Goal: Task Accomplishment & Management: Complete application form

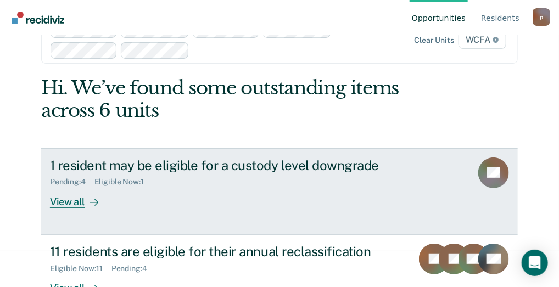
scroll to position [55, 0]
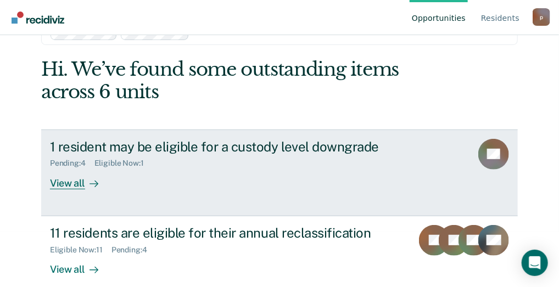
click at [61, 182] on div "View all" at bounding box center [80, 178] width 61 height 21
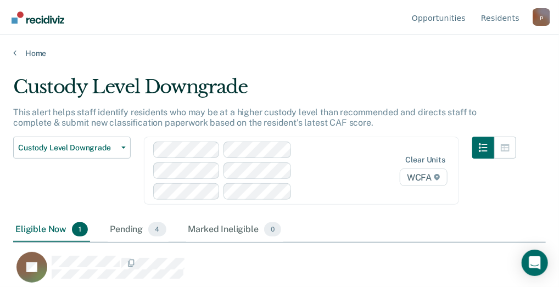
scroll to position [121, 524]
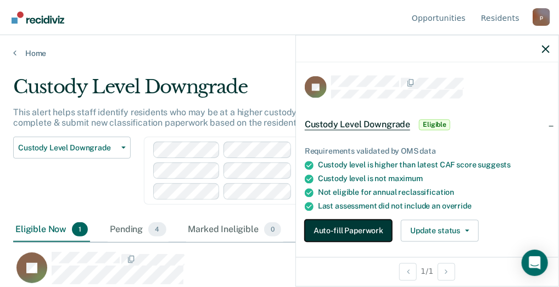
click at [335, 228] on button "Auto-fill Paperwork" at bounding box center [347, 231] width 87 height 22
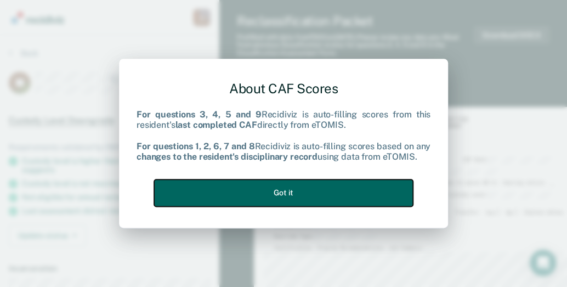
click at [244, 191] on button "Got it" at bounding box center [283, 192] width 259 height 27
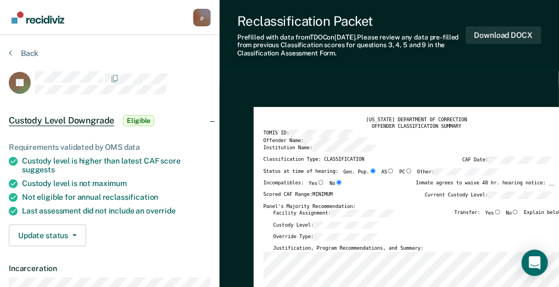
click at [518, 213] on input "No" at bounding box center [514, 212] width 7 height 5
type textarea "x"
radio input "true"
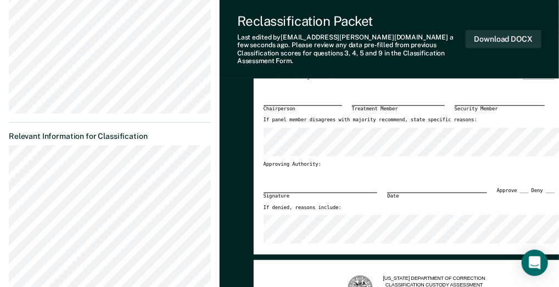
scroll to position [165, 0]
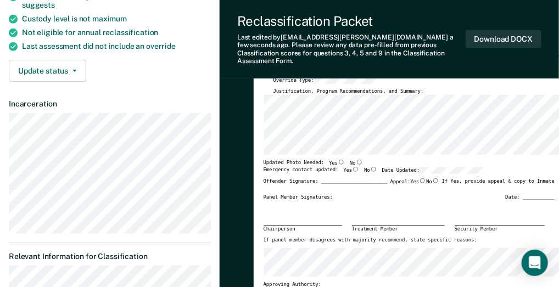
click at [356, 160] on input "No" at bounding box center [359, 162] width 7 height 5
type textarea "x"
radio input "true"
click at [352, 167] on input "Yes" at bounding box center [355, 169] width 7 height 5
type textarea "x"
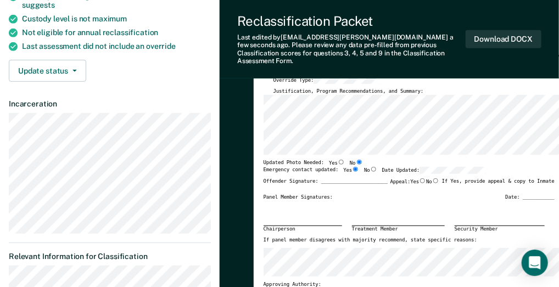
radio input "true"
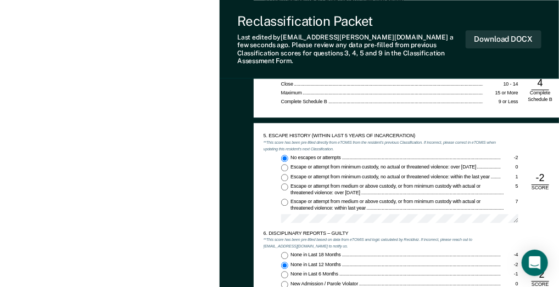
scroll to position [768, 0]
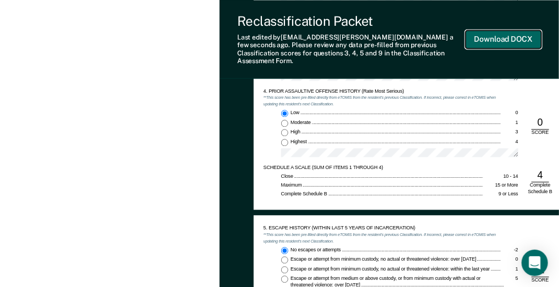
click at [494, 34] on button "Download DOCX" at bounding box center [503, 39] width 76 height 18
type textarea "x"
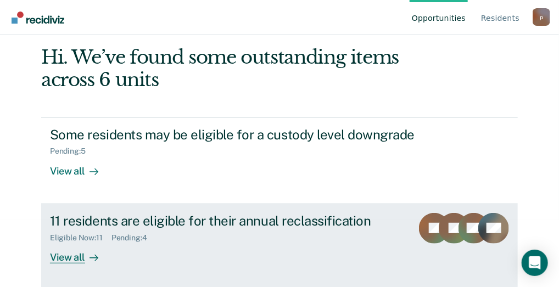
scroll to position [70, 0]
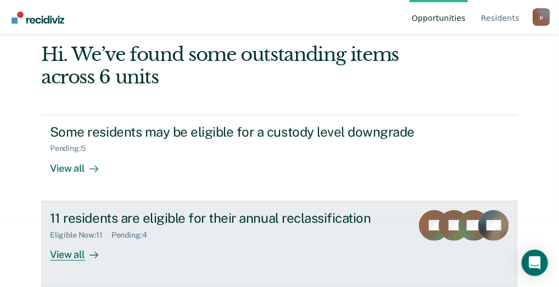
click at [76, 252] on div "View all" at bounding box center [80, 249] width 61 height 21
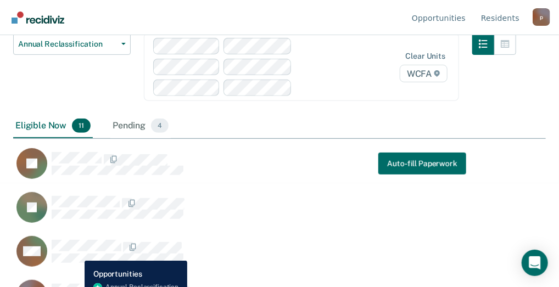
scroll to position [110, 0]
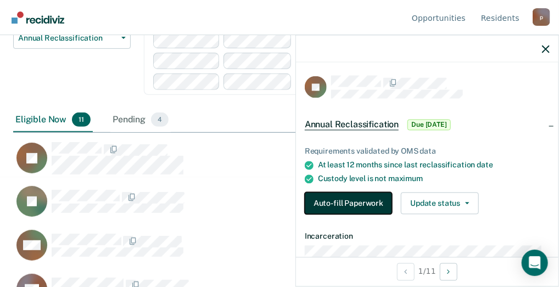
click at [339, 196] on button "Auto-fill Paperwork" at bounding box center [347, 204] width 87 height 22
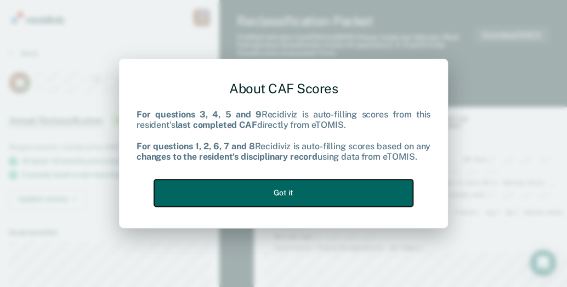
click at [339, 196] on button "Got it" at bounding box center [283, 192] width 259 height 27
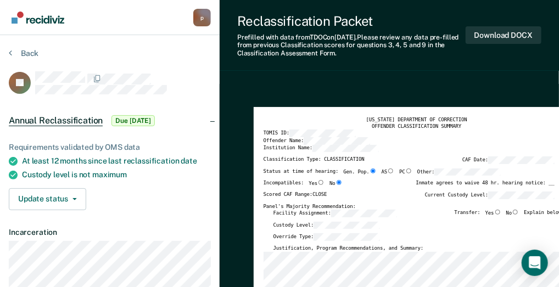
click at [517, 211] on input "No" at bounding box center [514, 212] width 7 height 5
type textarea "x"
radio input "true"
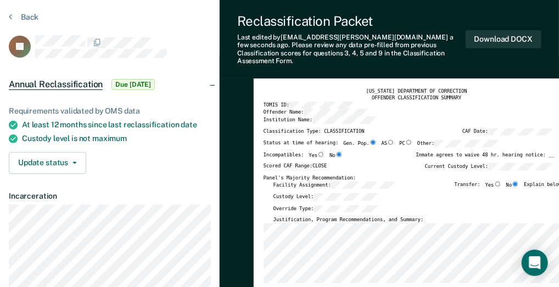
scroll to position [55, 0]
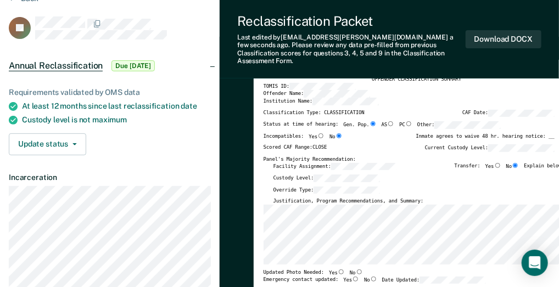
click at [337, 269] on input "Yes" at bounding box center [340, 271] width 7 height 5
type textarea "x"
radio input "true"
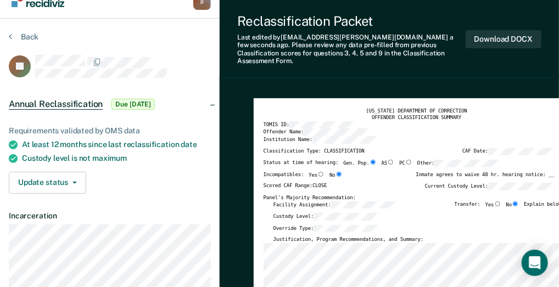
scroll to position [0, 0]
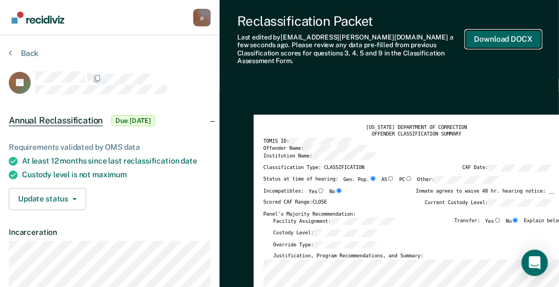
click at [505, 32] on button "Download DOCX" at bounding box center [503, 39] width 76 height 18
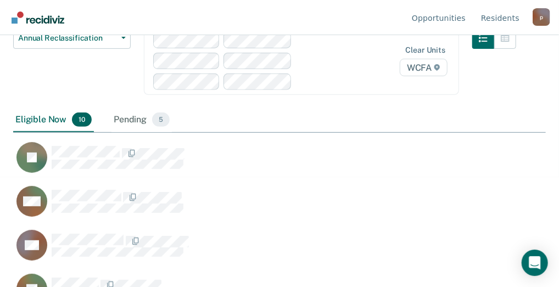
scroll to position [121, 524]
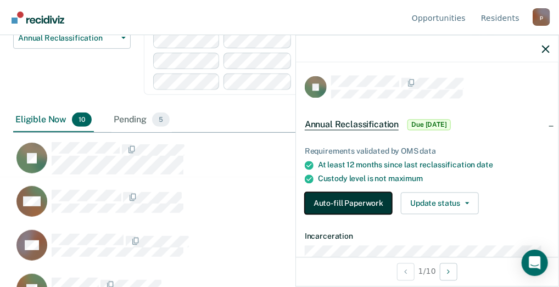
click at [365, 204] on button "Auto-fill Paperwork" at bounding box center [347, 204] width 87 height 22
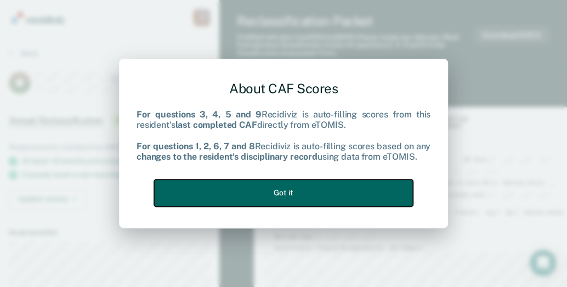
click at [304, 194] on button "Got it" at bounding box center [283, 192] width 259 height 27
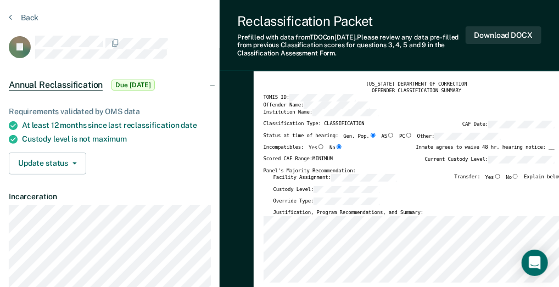
scroll to position [55, 0]
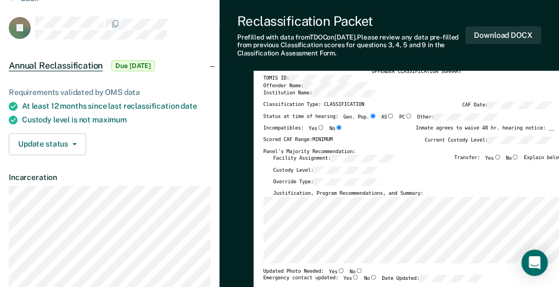
click at [517, 157] on input "No" at bounding box center [514, 157] width 7 height 5
type textarea "x"
radio input "true"
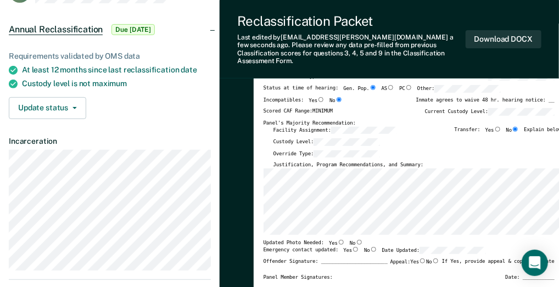
scroll to position [110, 0]
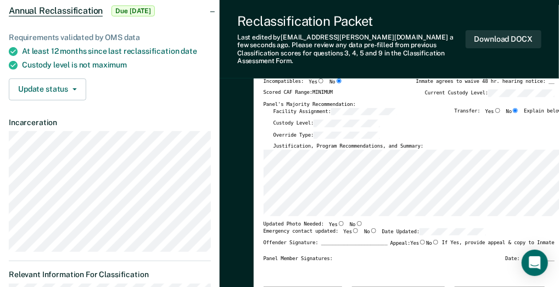
click at [356, 221] on input "No" at bounding box center [359, 223] width 7 height 5
type textarea "x"
radio input "true"
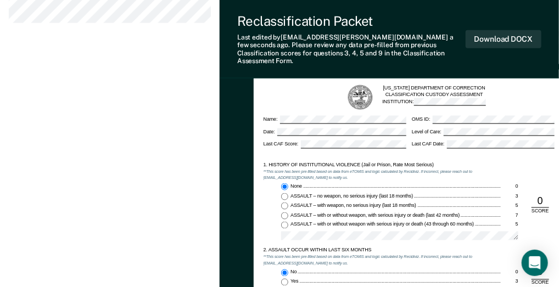
scroll to position [494, 0]
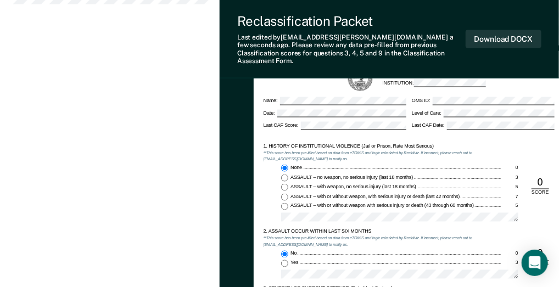
drag, startPoint x: 420, startPoint y: 218, endPoint x: 437, endPoint y: 236, distance: 24.4
click at [437, 236] on div "1. HISTORY OF INSTITUTIONAL VIOLENCE (Jail or Prison, Rate Most Serious) **This…" at bounding box center [416, 291] width 306 height 296
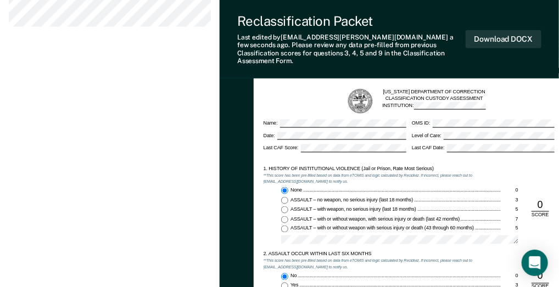
scroll to position [197, 0]
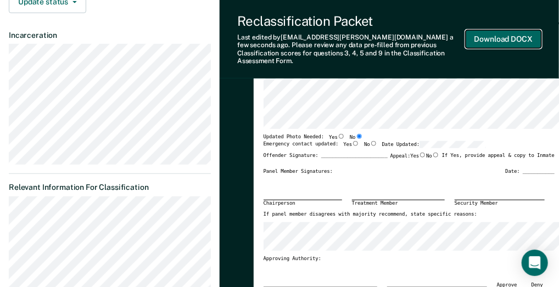
click at [499, 32] on button "Download DOCX" at bounding box center [503, 39] width 76 height 18
type textarea "x"
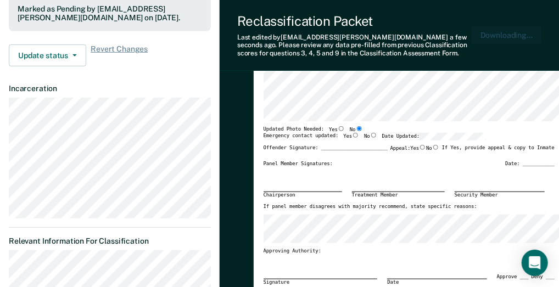
scroll to position [250, 0]
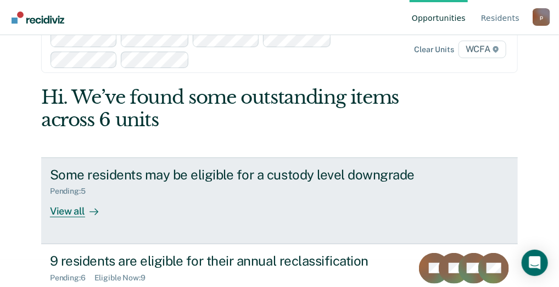
scroll to position [70, 0]
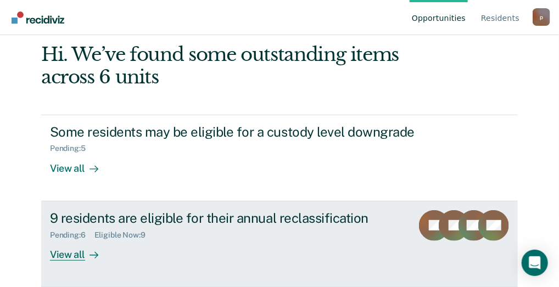
click at [57, 257] on div "View all" at bounding box center [80, 249] width 61 height 21
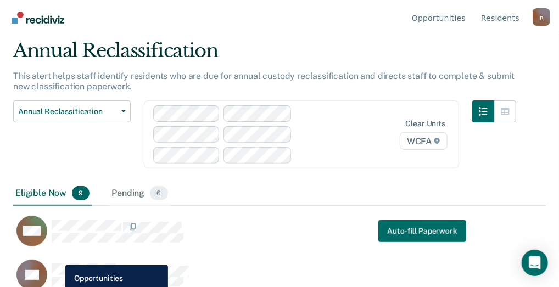
scroll to position [55, 0]
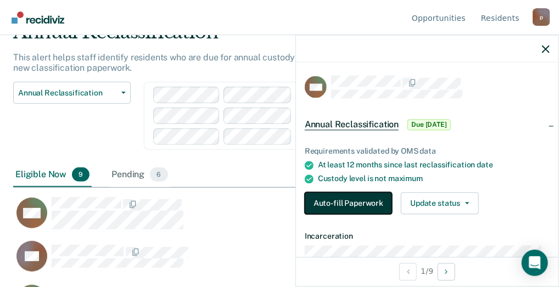
click at [353, 197] on button "Auto-fill Paperwork" at bounding box center [347, 204] width 87 height 22
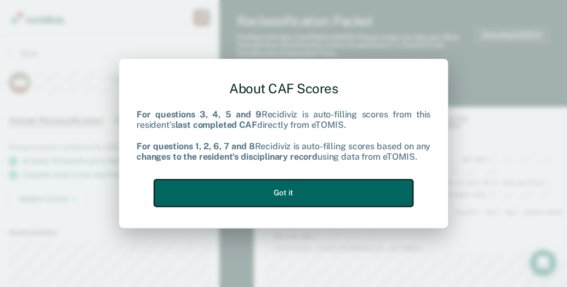
click at [258, 194] on button "Got it" at bounding box center [283, 192] width 259 height 27
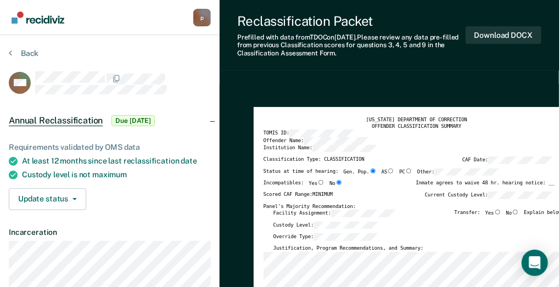
click at [518, 212] on input "No" at bounding box center [514, 212] width 7 height 5
type textarea "x"
radio input "true"
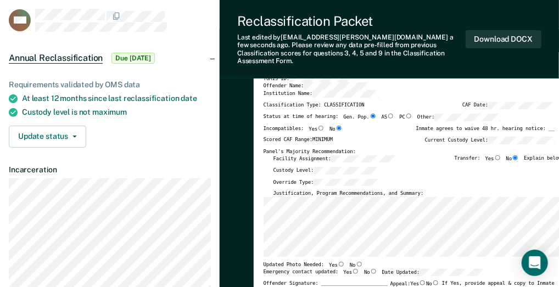
scroll to position [110, 0]
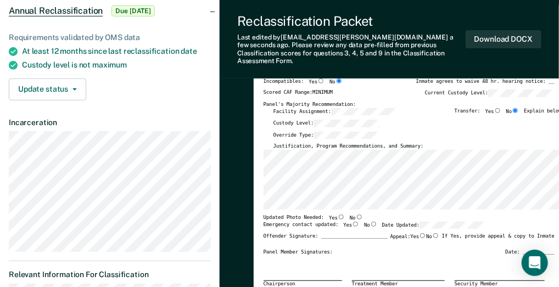
click at [356, 215] on input "No" at bounding box center [359, 217] width 7 height 5
type textarea "x"
radio input "true"
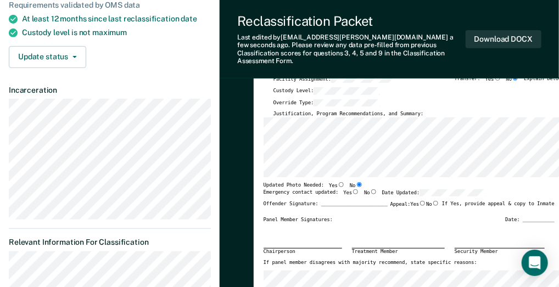
scroll to position [0, 0]
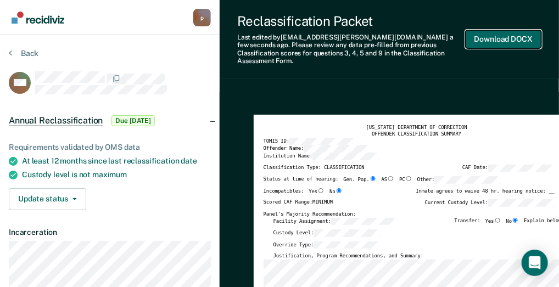
click at [484, 34] on button "Download DOCX" at bounding box center [503, 39] width 76 height 18
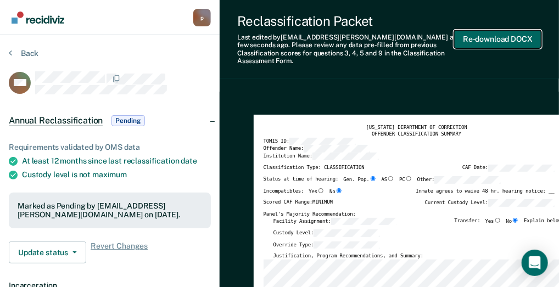
click at [512, 33] on button "Re-download DOCX" at bounding box center [497, 39] width 87 height 18
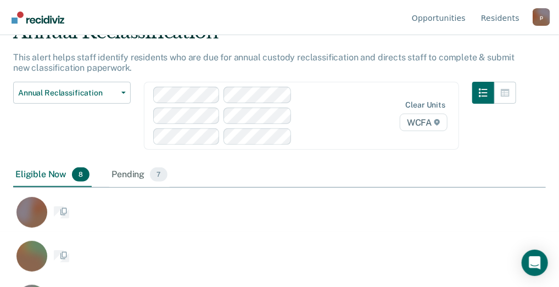
scroll to position [9, 9]
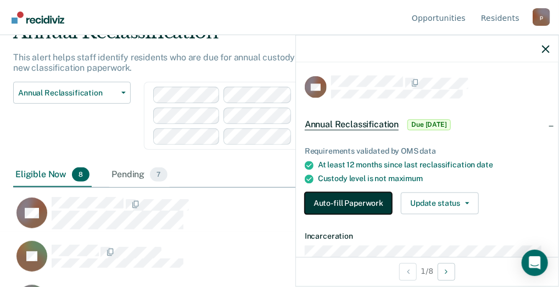
click at [323, 204] on button "Auto-fill Paperwork" at bounding box center [347, 204] width 87 height 22
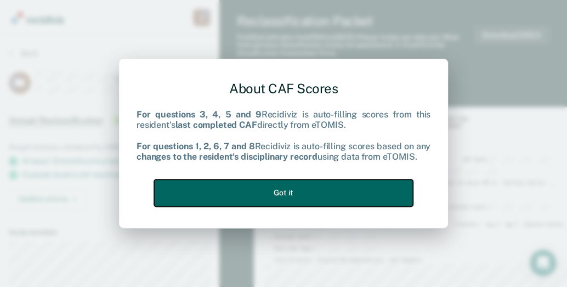
click at [268, 191] on button "Got it" at bounding box center [283, 192] width 259 height 27
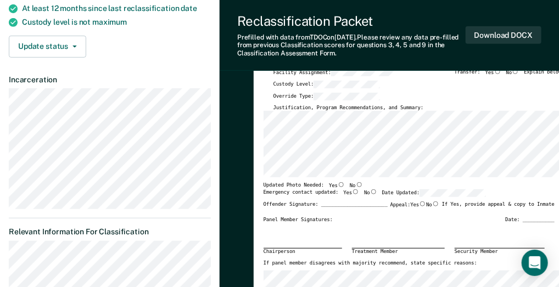
scroll to position [165, 0]
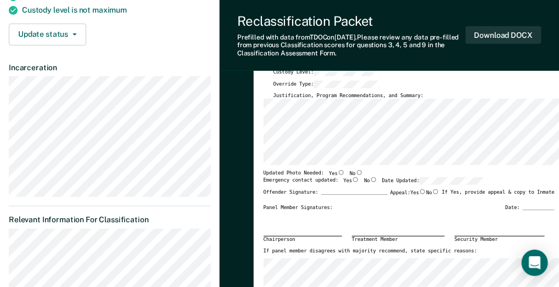
click at [356, 173] on input "No" at bounding box center [359, 172] width 7 height 5
type textarea "x"
radio input "true"
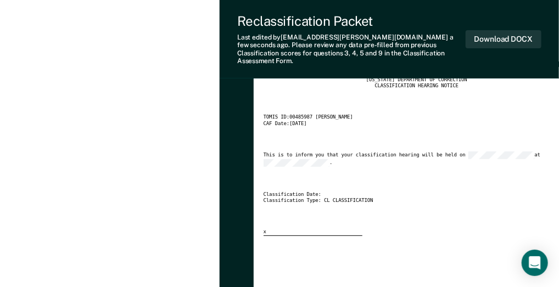
scroll to position [1372, 0]
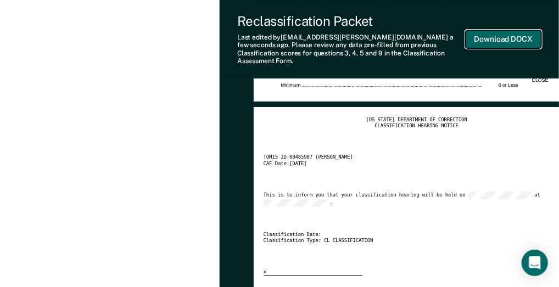
click at [479, 33] on button "Download DOCX" at bounding box center [503, 39] width 76 height 18
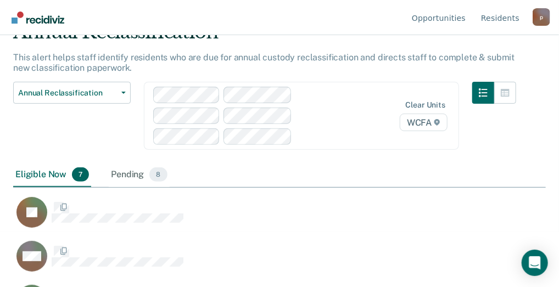
scroll to position [121, 524]
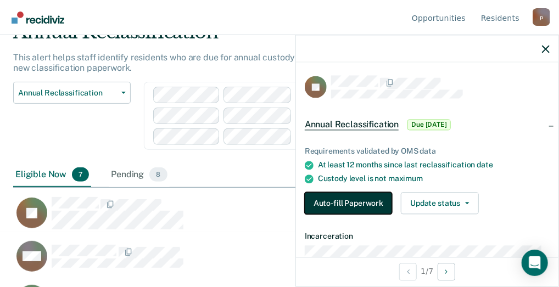
click at [356, 200] on button "Auto-fill Paperwork" at bounding box center [347, 204] width 87 height 22
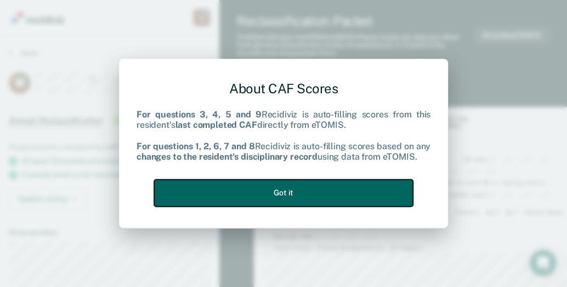
click at [329, 189] on button "Got it" at bounding box center [283, 192] width 259 height 27
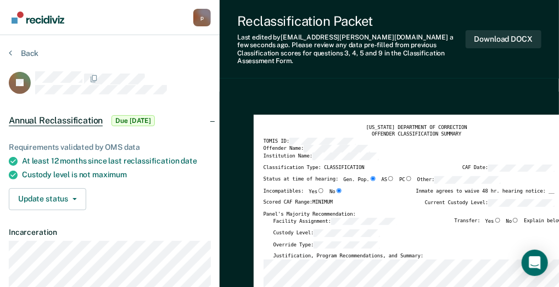
click at [518, 218] on input "No" at bounding box center [514, 220] width 7 height 5
type textarea "x"
radio input "true"
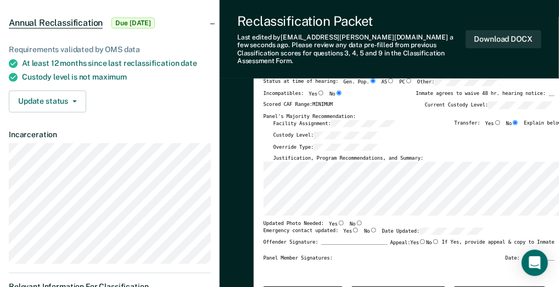
scroll to position [110, 0]
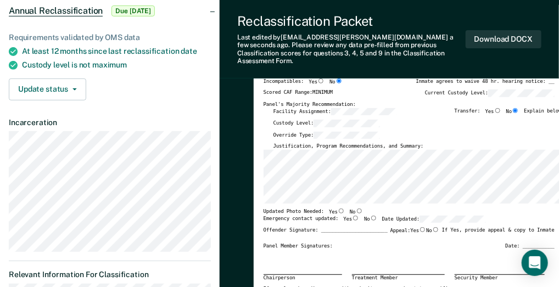
click at [337, 208] on input "Yes" at bounding box center [340, 210] width 7 height 5
type textarea "x"
radio input "true"
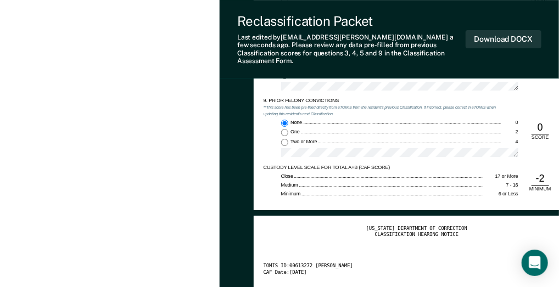
scroll to position [1207, 0]
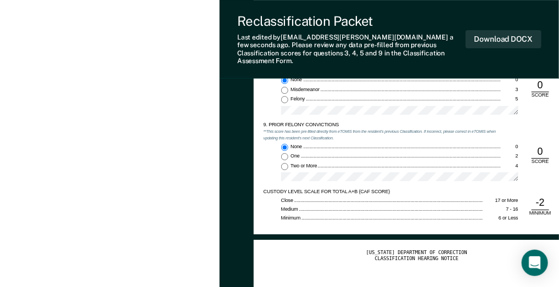
click at [543, 145] on div "0" at bounding box center [540, 151] width 18 height 13
click at [540, 145] on div "0" at bounding box center [540, 151] width 18 height 13
click at [284, 153] on input "One 2" at bounding box center [284, 156] width 7 height 7
type textarea "x"
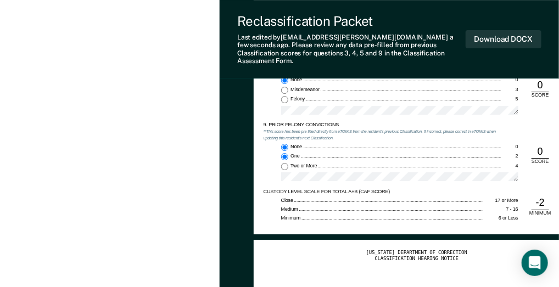
radio input "false"
radio input "true"
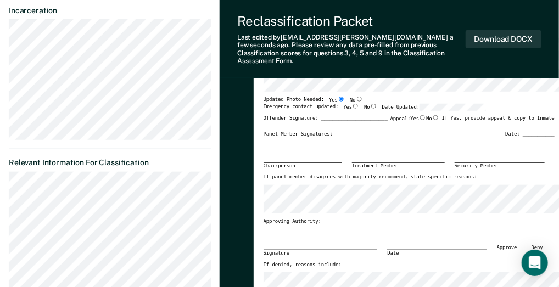
scroll to position [165, 0]
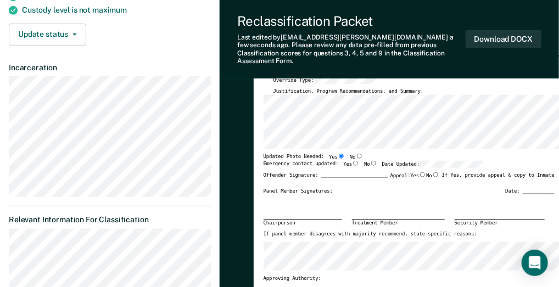
click at [352, 161] on input "Yes" at bounding box center [355, 163] width 7 height 5
type textarea "x"
radio input "true"
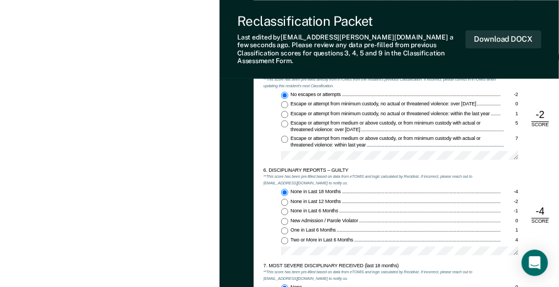
scroll to position [823, 0]
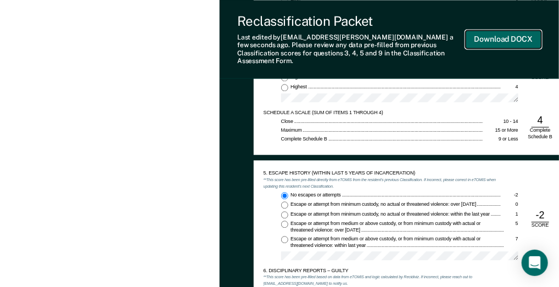
click at [482, 37] on button "Download DOCX" at bounding box center [503, 39] width 76 height 18
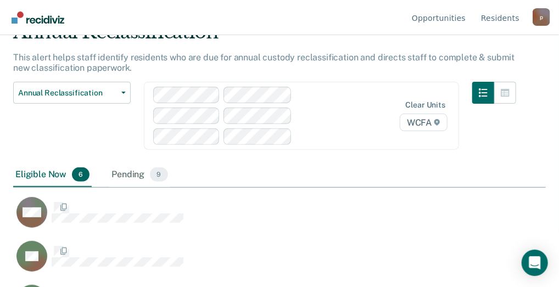
scroll to position [121, 524]
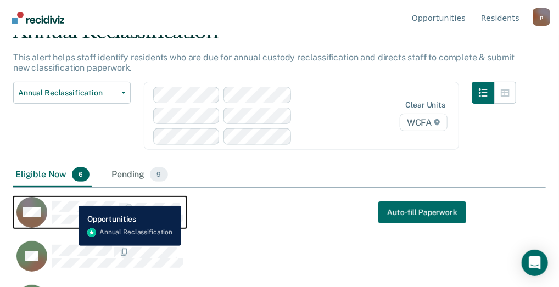
click at [70, 198] on div "MM" at bounding box center [99, 212] width 167 height 31
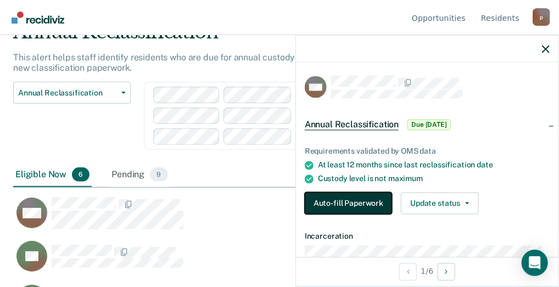
click at [358, 208] on button "Auto-fill Paperwork" at bounding box center [347, 204] width 87 height 22
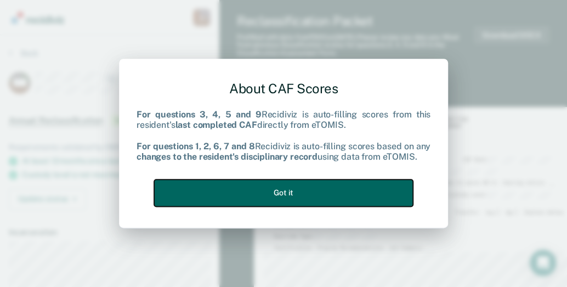
click at [364, 185] on button "Got it" at bounding box center [283, 192] width 259 height 27
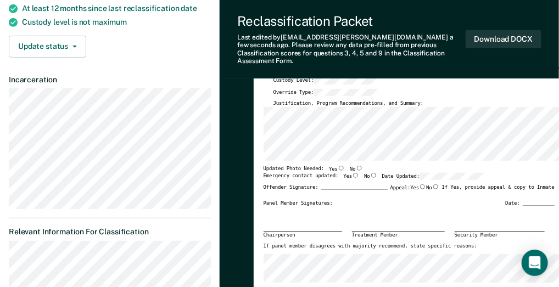
scroll to position [165, 0]
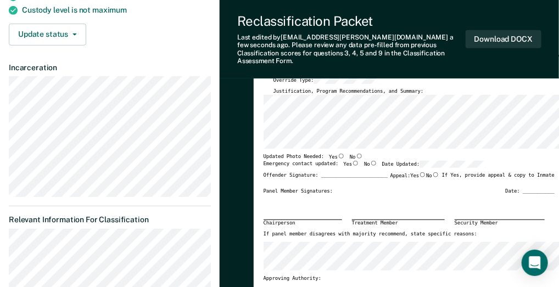
click at [337, 154] on input "Yes" at bounding box center [340, 156] width 7 height 5
type textarea "x"
radio input "true"
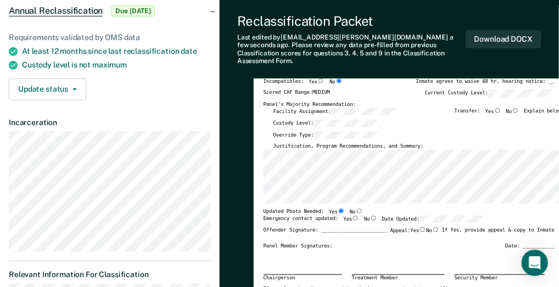
scroll to position [0, 0]
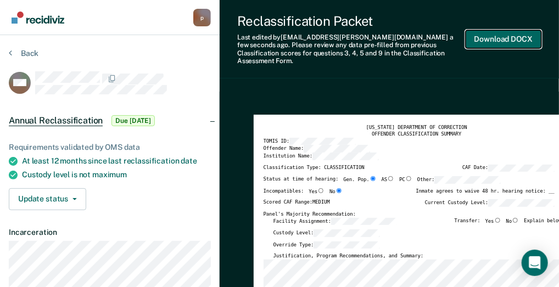
click at [485, 37] on button "Download DOCX" at bounding box center [503, 39] width 76 height 18
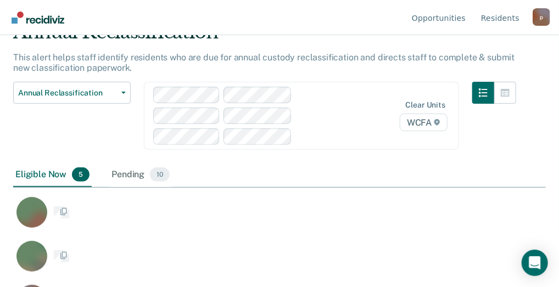
scroll to position [121, 524]
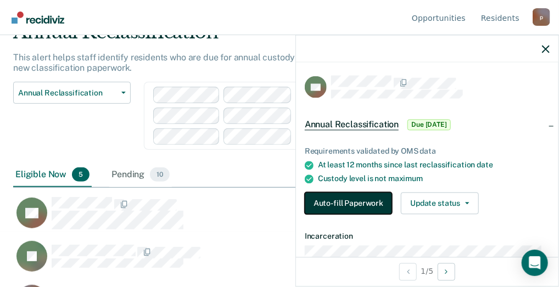
click at [358, 202] on button "Auto-fill Paperwork" at bounding box center [347, 204] width 87 height 22
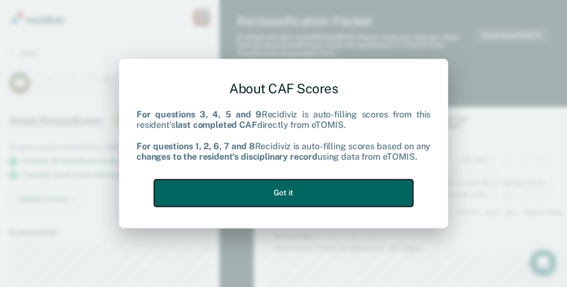
click at [352, 200] on button "Got it" at bounding box center [283, 192] width 259 height 27
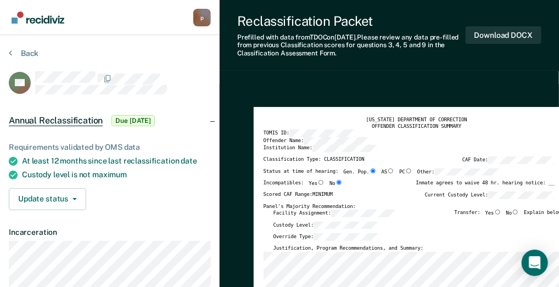
scroll to position [55, 0]
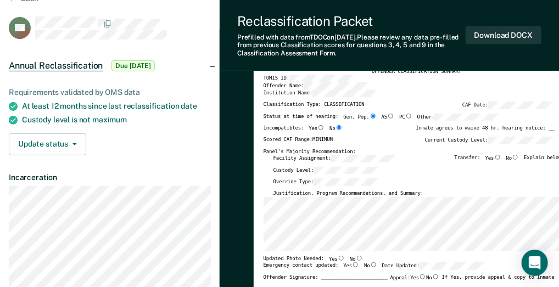
click at [449, 166] on div "Facility Assignment: Transfer: Yes No Explain below:" at bounding box center [418, 161] width 291 height 12
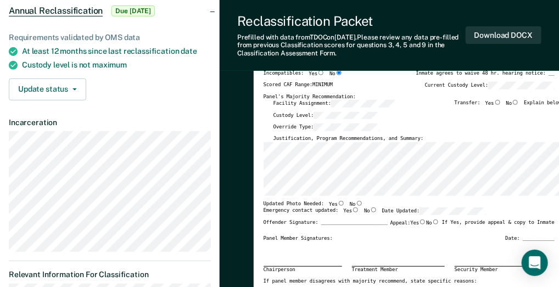
scroll to position [165, 0]
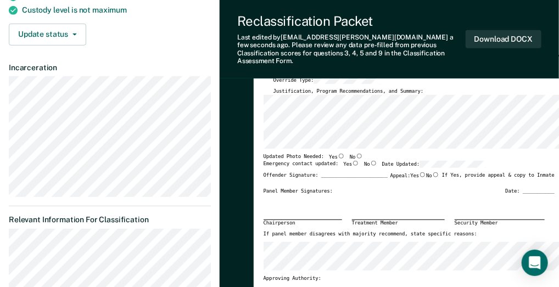
click at [337, 154] on input "Yes" at bounding box center [340, 156] width 7 height 5
type textarea "x"
radio input "true"
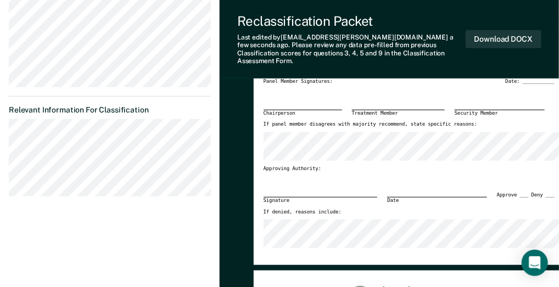
scroll to position [274, 0]
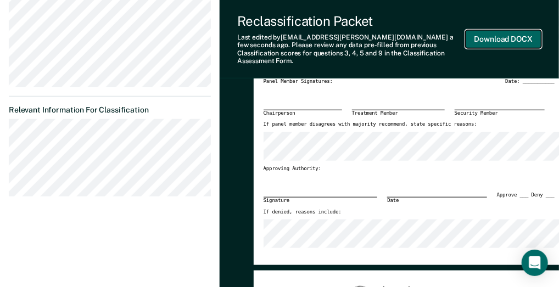
click at [505, 31] on button "Download DOCX" at bounding box center [503, 39] width 76 height 18
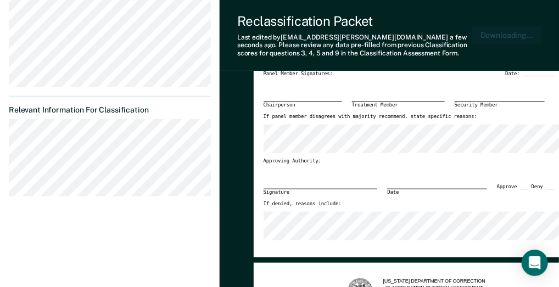
scroll to position [328, 0]
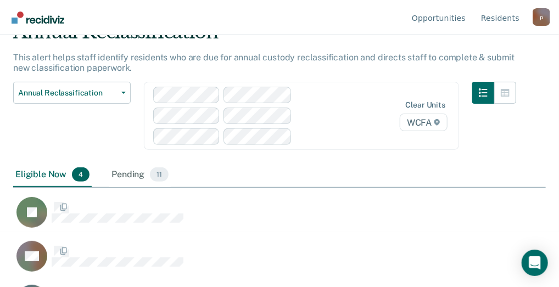
scroll to position [121, 524]
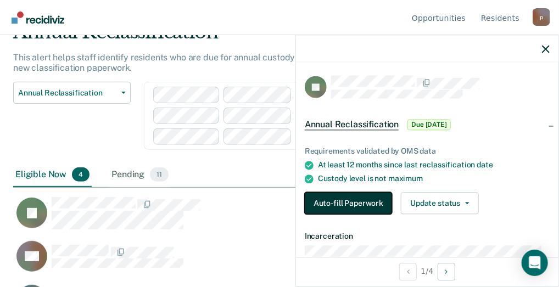
click at [328, 200] on button "Auto-fill Paperwork" at bounding box center [347, 204] width 87 height 22
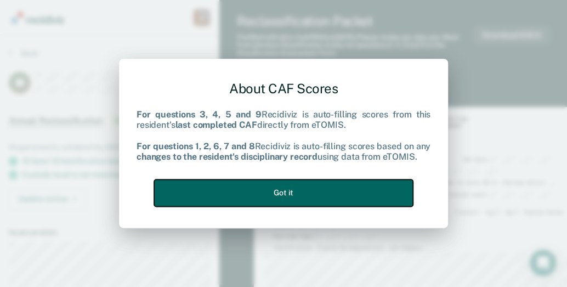
click at [303, 195] on button "Got it" at bounding box center [283, 192] width 259 height 27
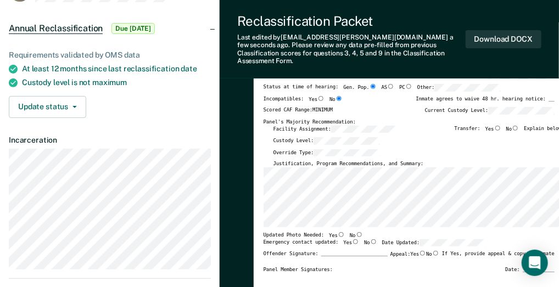
scroll to position [110, 0]
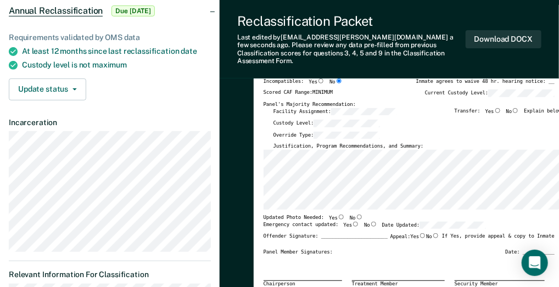
click at [356, 215] on input "No" at bounding box center [359, 217] width 7 height 5
type textarea "x"
radio input "true"
click at [352, 222] on input "Yes" at bounding box center [355, 224] width 7 height 5
type textarea "x"
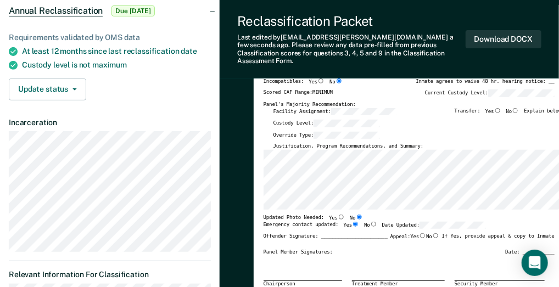
radio input "true"
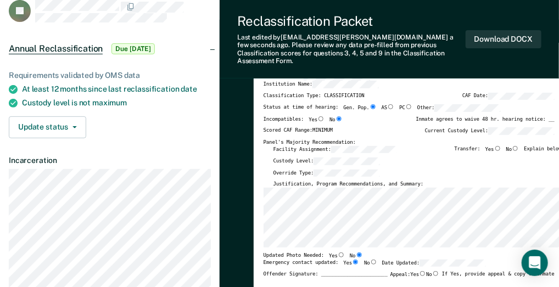
scroll to position [0, 0]
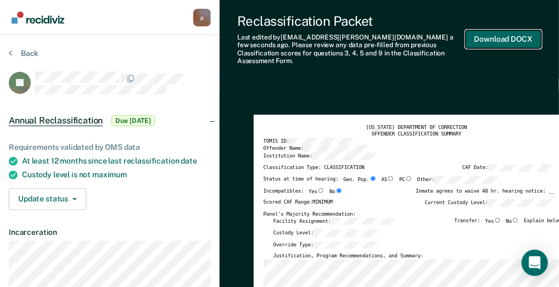
click at [490, 32] on button "Download DOCX" at bounding box center [503, 39] width 76 height 18
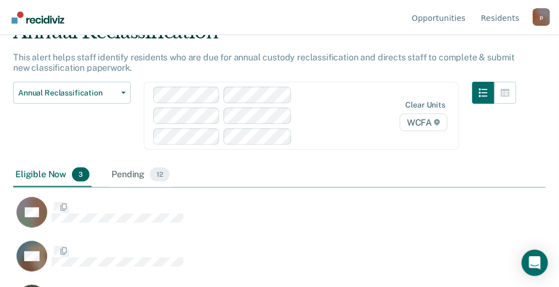
scroll to position [121, 524]
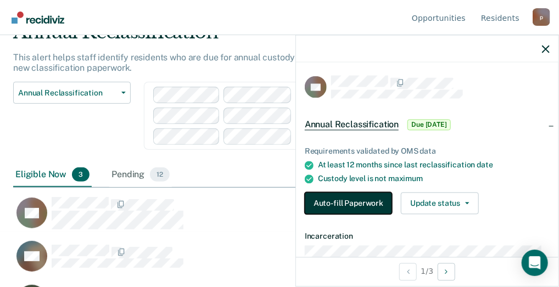
click at [332, 196] on button "Auto-fill Paperwork" at bounding box center [347, 204] width 87 height 22
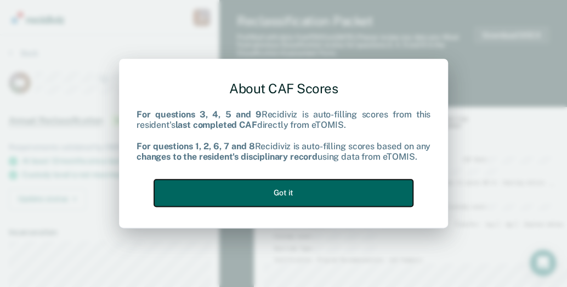
click at [332, 196] on button "Got it" at bounding box center [283, 192] width 259 height 27
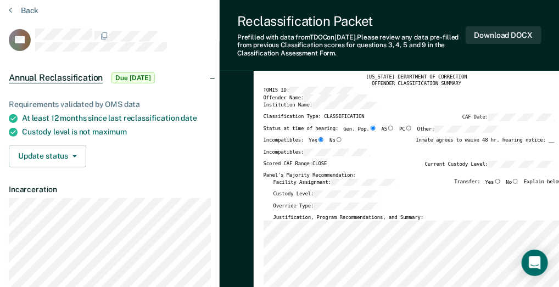
scroll to position [55, 0]
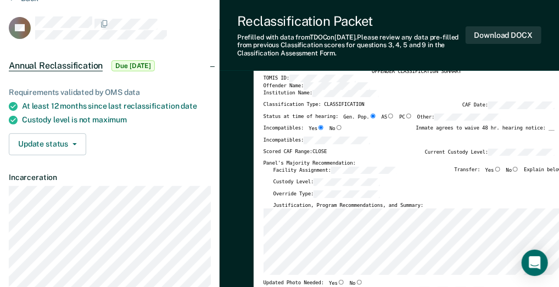
click at [518, 171] on input "No" at bounding box center [514, 169] width 7 height 5
type textarea "x"
radio input "true"
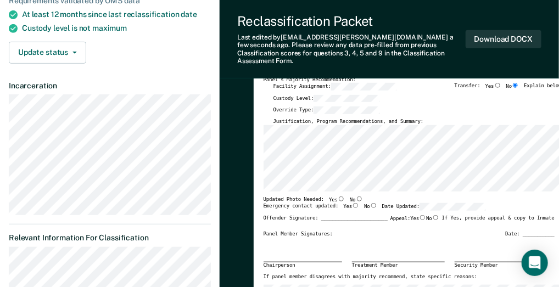
scroll to position [165, 0]
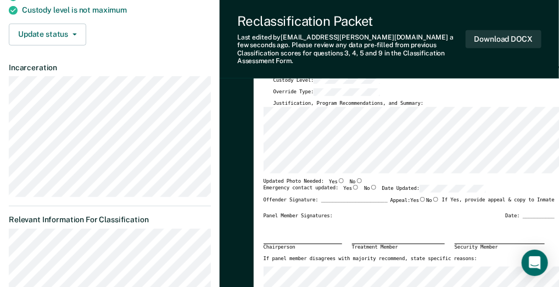
click at [337, 178] on input "Yes" at bounding box center [340, 180] width 7 height 5
type textarea "x"
radio input "true"
click at [352, 185] on input "Yes" at bounding box center [355, 187] width 7 height 5
type textarea "x"
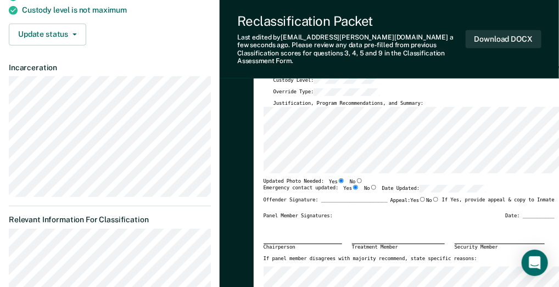
radio input "true"
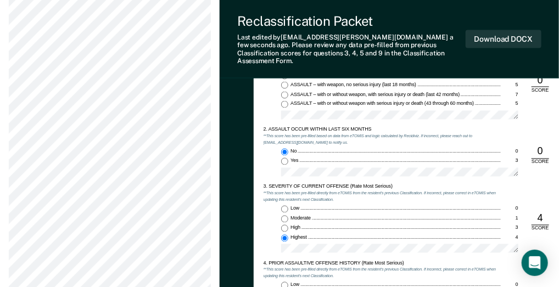
scroll to position [494, 0]
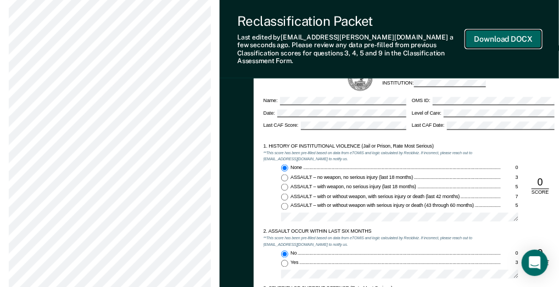
click at [499, 33] on button "Download DOCX" at bounding box center [503, 39] width 76 height 18
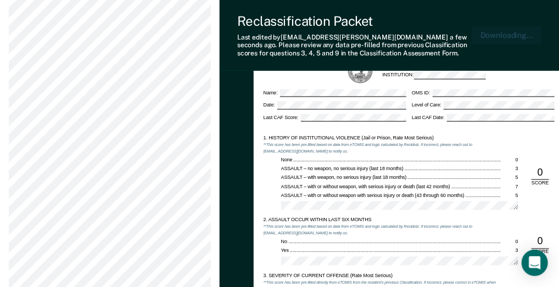
scroll to position [547, 0]
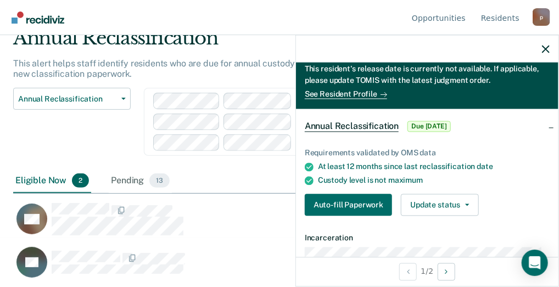
scroll to position [55, 0]
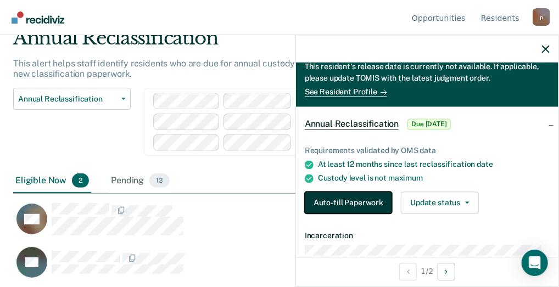
click at [341, 202] on button "Auto-fill Paperwork" at bounding box center [347, 203] width 87 height 22
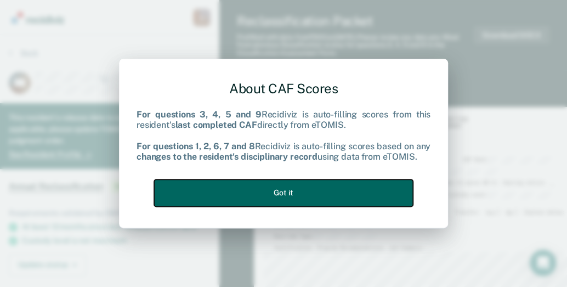
click at [228, 183] on button "Got it" at bounding box center [283, 192] width 259 height 27
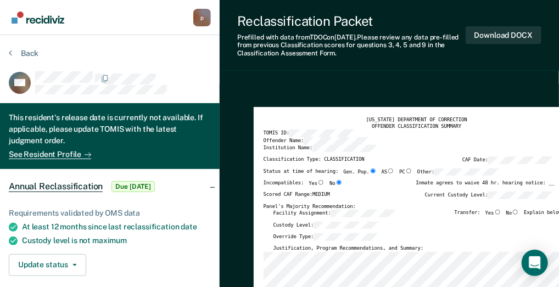
scroll to position [55, 0]
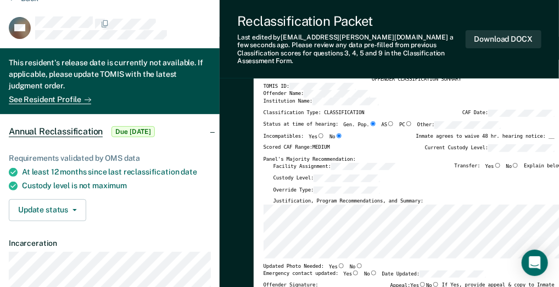
click at [518, 163] on input "No" at bounding box center [514, 165] width 7 height 5
type textarea "x"
radio input "true"
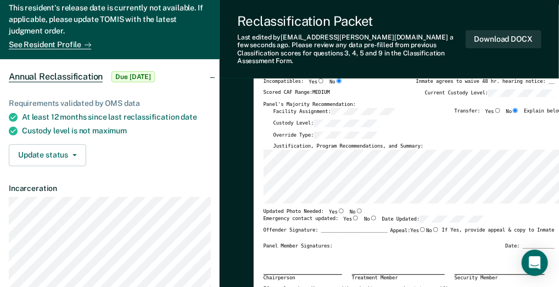
click at [356, 208] on input "No" at bounding box center [359, 210] width 7 height 5
type textarea "x"
radio input "true"
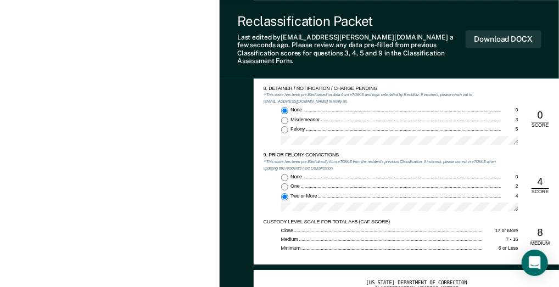
scroll to position [1152, 0]
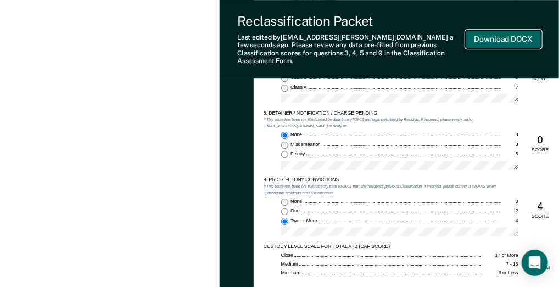
click at [497, 33] on button "Download DOCX" at bounding box center [503, 39] width 76 height 18
type textarea "x"
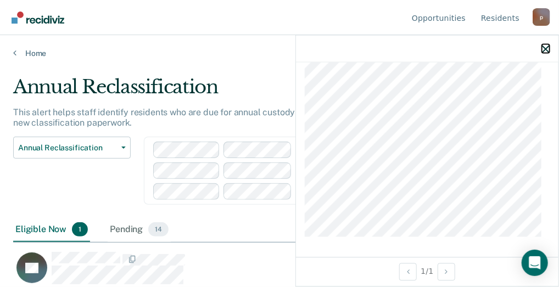
click at [543, 47] on icon "button" at bounding box center [546, 49] width 8 height 8
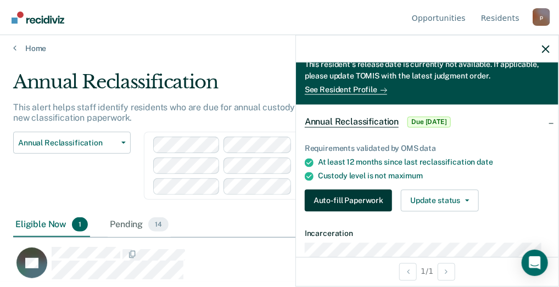
scroll to position [53, 0]
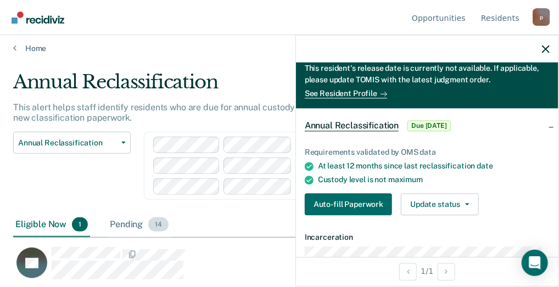
click at [142, 219] on div "Pending 14" at bounding box center [139, 225] width 63 height 24
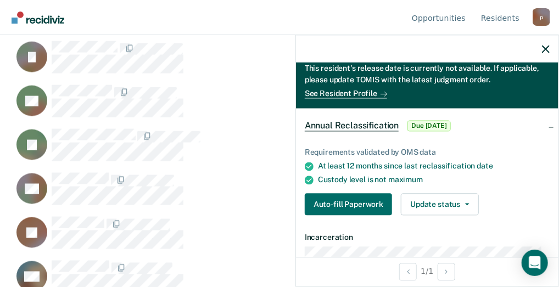
scroll to position [466, 0]
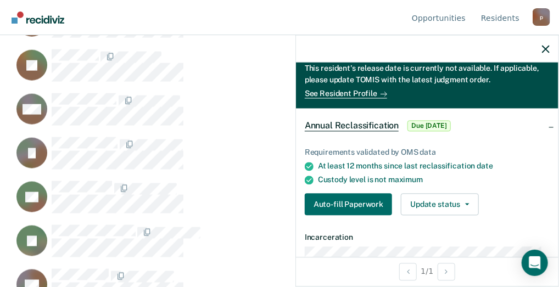
click at [545, 18] on div "p" at bounding box center [541, 17] width 18 height 18
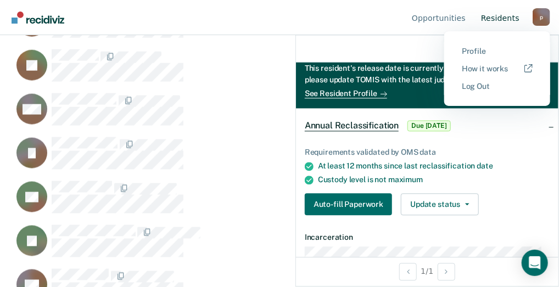
click at [497, 15] on link "Resident s" at bounding box center [499, 17] width 43 height 35
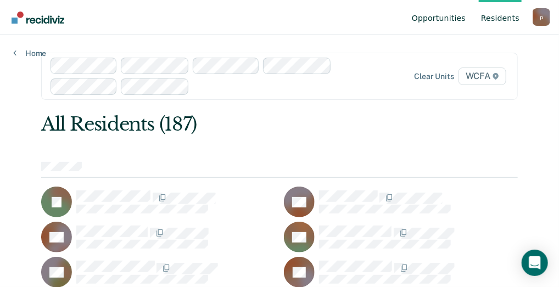
click at [453, 18] on link "Opportunities" at bounding box center [438, 17] width 58 height 35
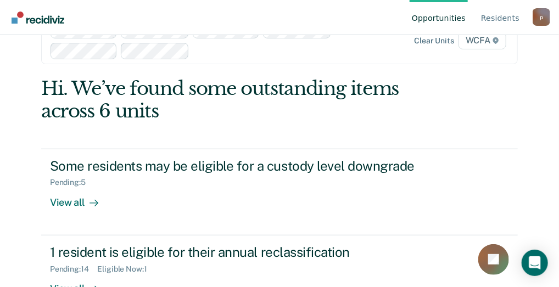
scroll to position [55, 0]
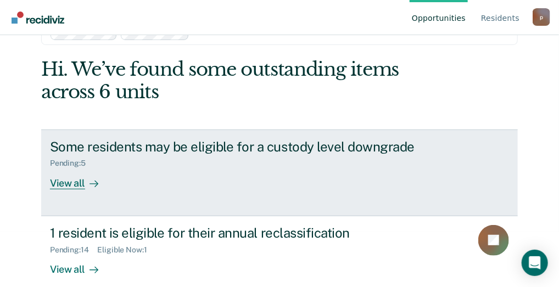
drag, startPoint x: 177, startPoint y: 15, endPoint x: 469, endPoint y: 131, distance: 313.5
click at [469, 131] on link "Some residents may be eligible for a custody level downgrade Pending : 5 View a…" at bounding box center [279, 172] width 476 height 87
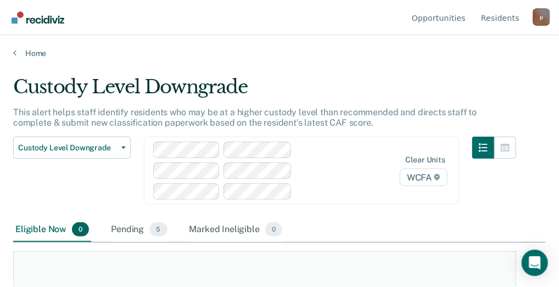
click at [469, 131] on div "This alert helps staff identify residents who may be at a higher custody level …" at bounding box center [264, 122] width 503 height 30
click at [127, 224] on div "Pending 5" at bounding box center [139, 230] width 60 height 24
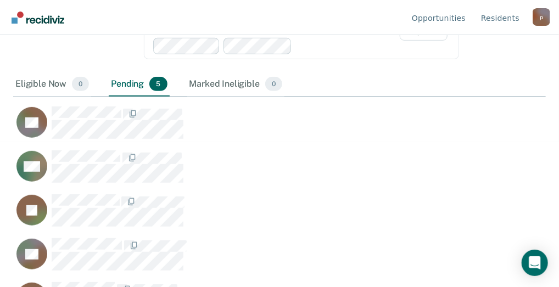
scroll to position [165, 0]
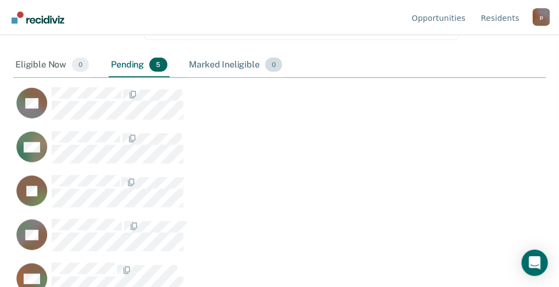
click at [198, 63] on div "Marked Ineligible 0" at bounding box center [236, 65] width 98 height 24
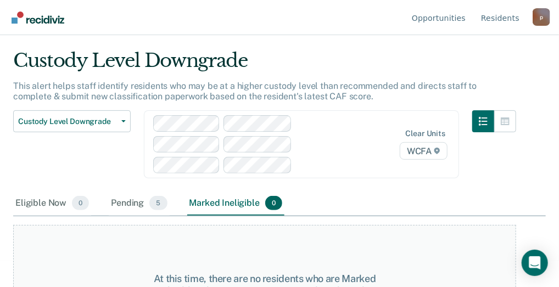
scroll to position [0, 0]
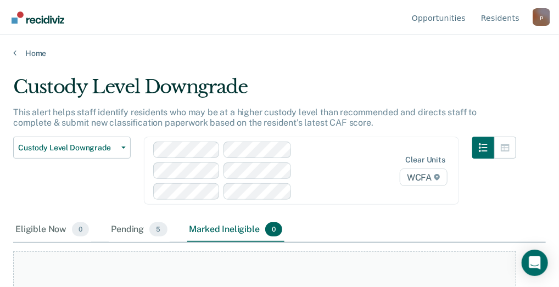
scroll to position [55, 0]
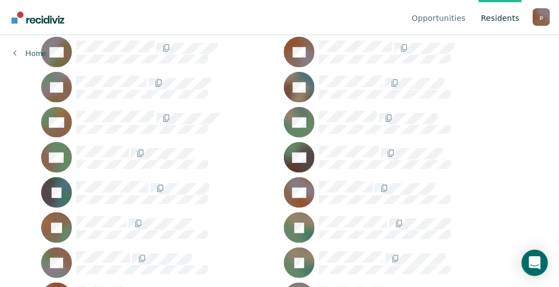
scroll to position [165, 0]
